Goal: Check status: Check status

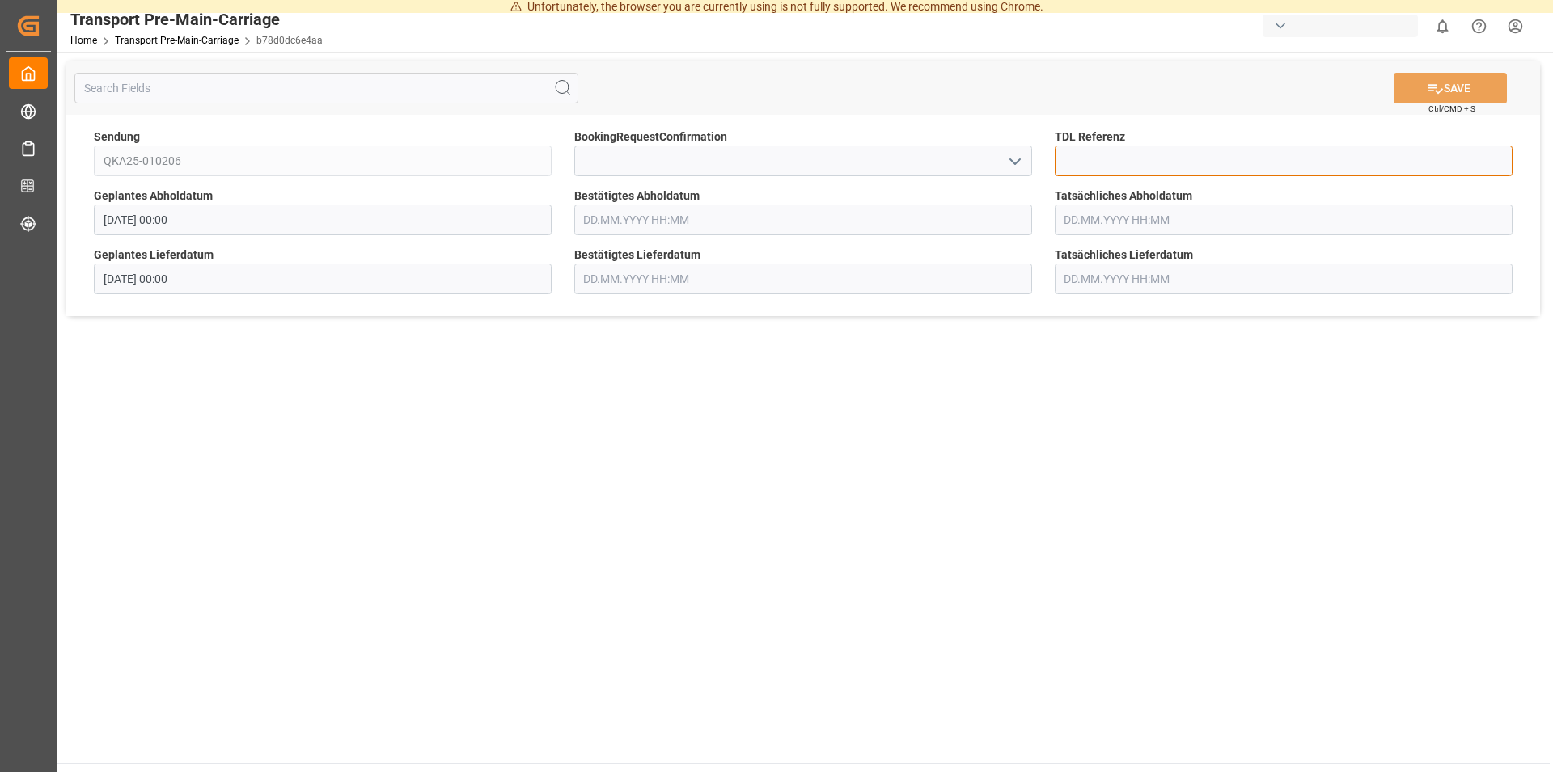
click at [1122, 173] on input at bounding box center [1284, 161] width 458 height 31
type input "36402"
click at [613, 156] on input at bounding box center [803, 161] width 458 height 31
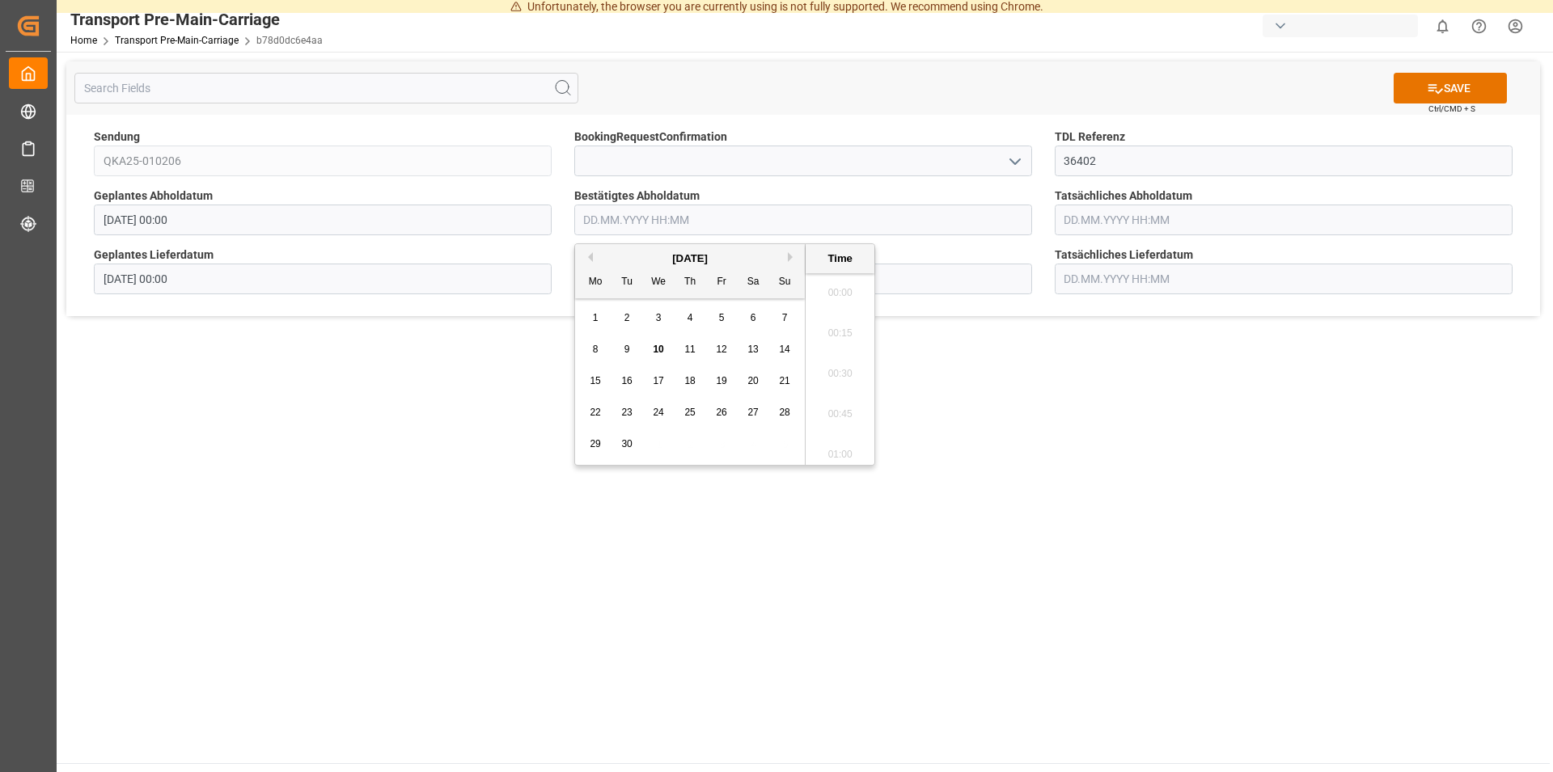
click at [704, 216] on input "text" at bounding box center [803, 220] width 458 height 31
click at [654, 378] on span "17" at bounding box center [658, 380] width 11 height 11
click at [836, 367] on li "11:45" at bounding box center [839, 369] width 69 height 40
type input "[DATE] 11:45"
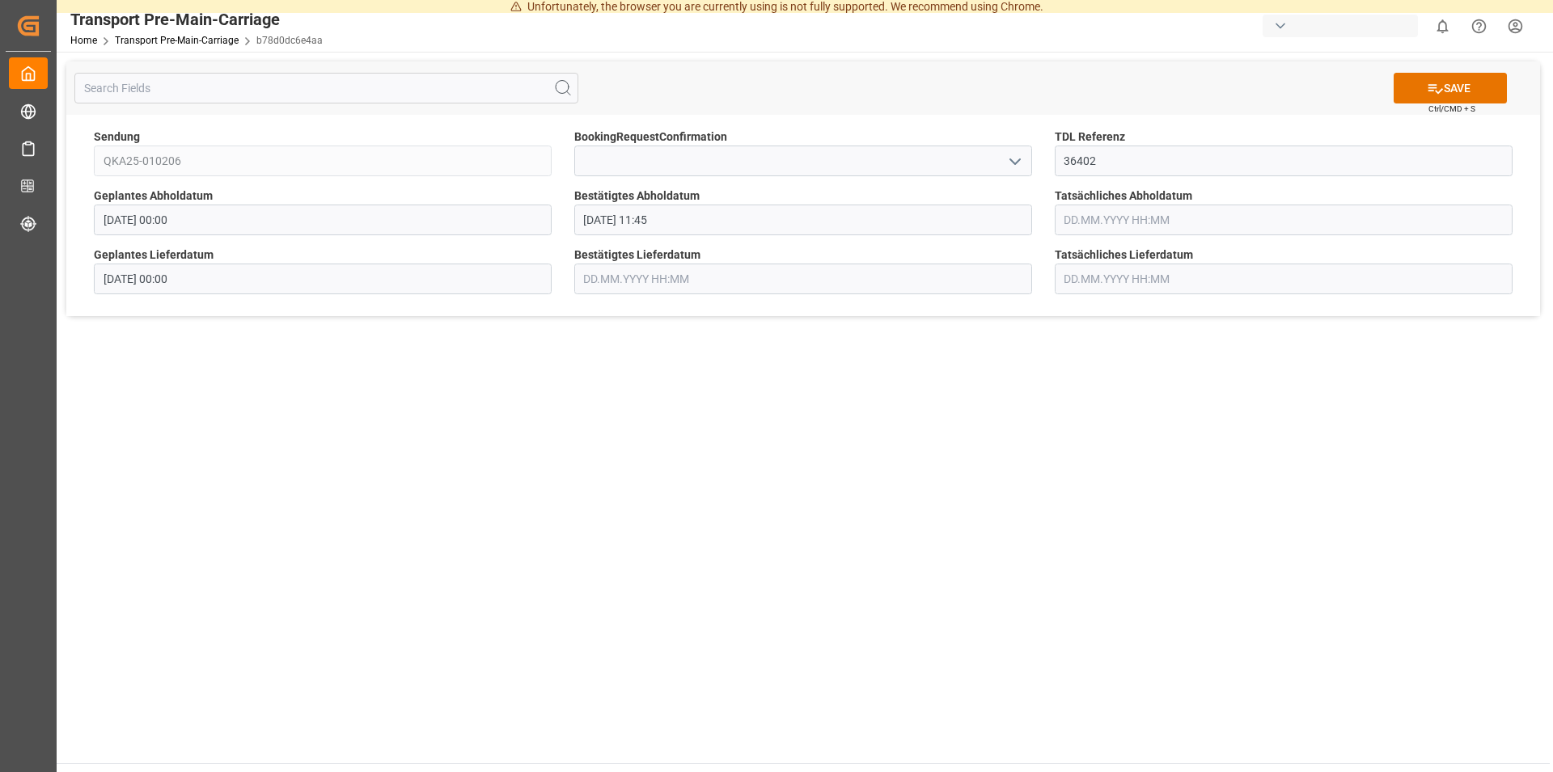
click at [1000, 277] on input "text" at bounding box center [803, 279] width 458 height 31
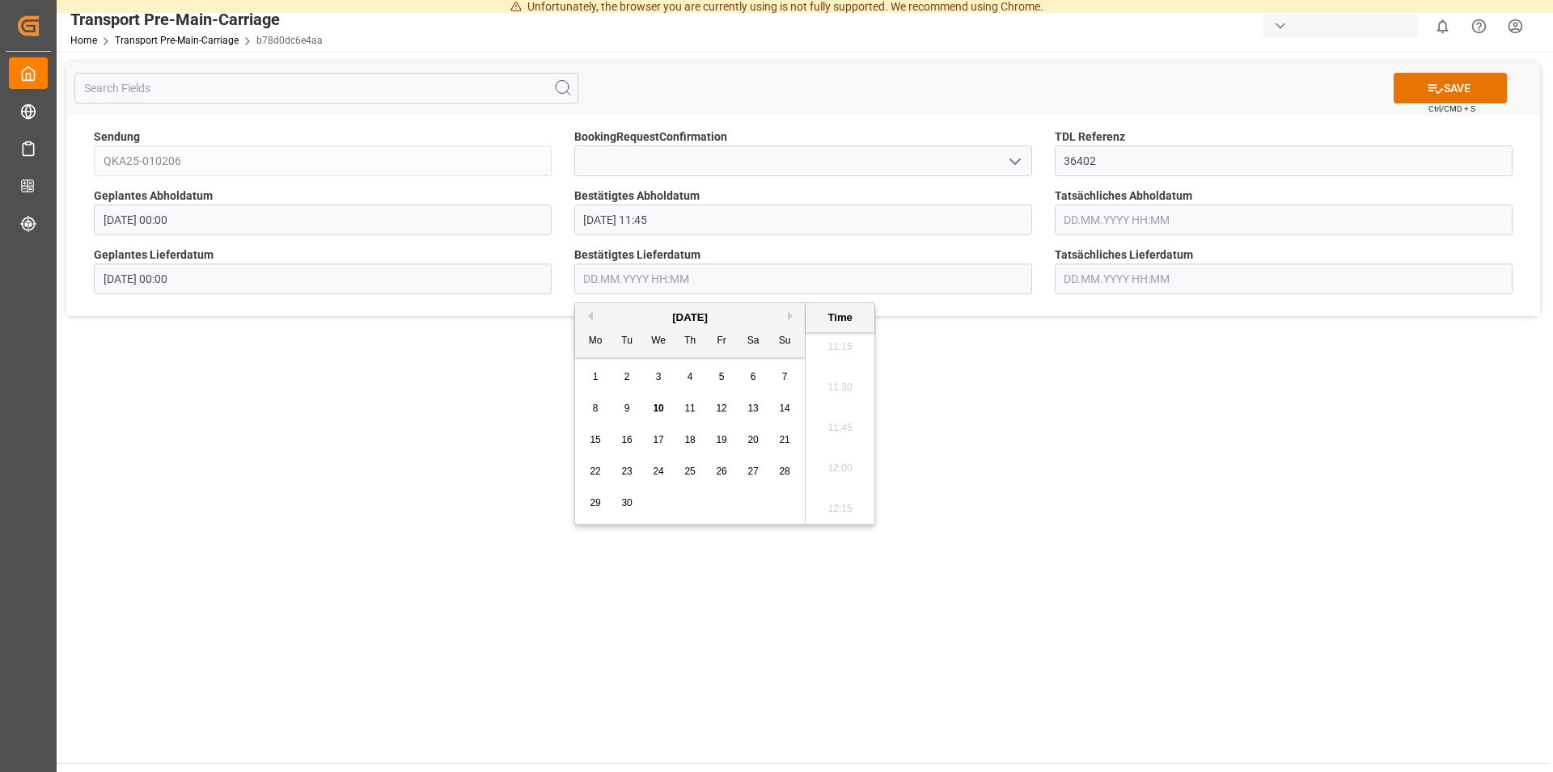
click at [719, 439] on span "19" at bounding box center [721, 439] width 11 height 11
click at [826, 464] on li "12:00" at bounding box center [839, 469] width 69 height 40
type input "[DATE] 12:00"
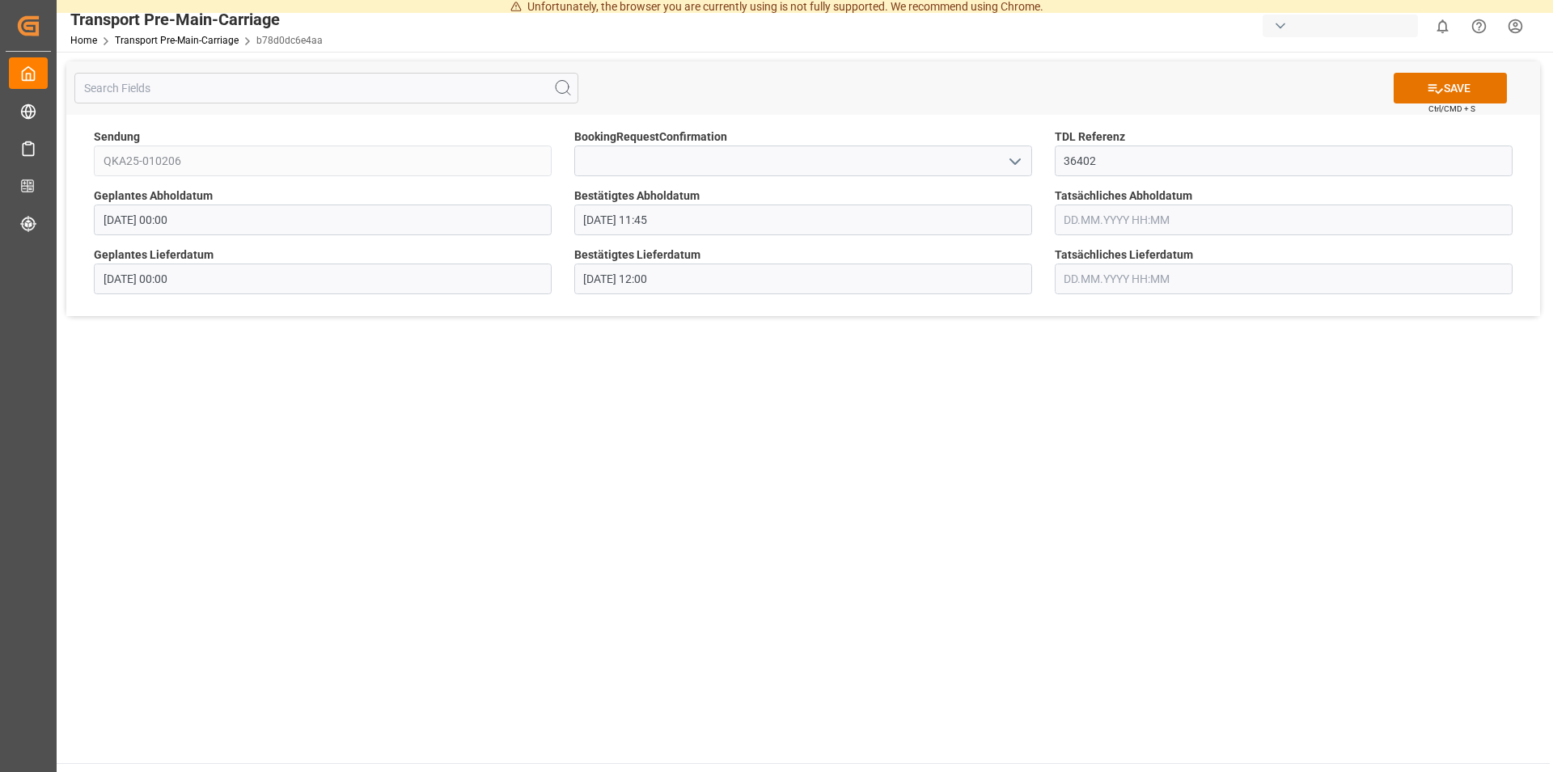
click at [919, 443] on main "SAVE Ctrl/CMD + S Sendung QKA25-010206 BookingRequestConfirmation TDL Referenz …" at bounding box center [803, 408] width 1493 height 712
click at [1431, 94] on icon at bounding box center [1435, 88] width 17 height 17
